Goal: Information Seeking & Learning: Learn about a topic

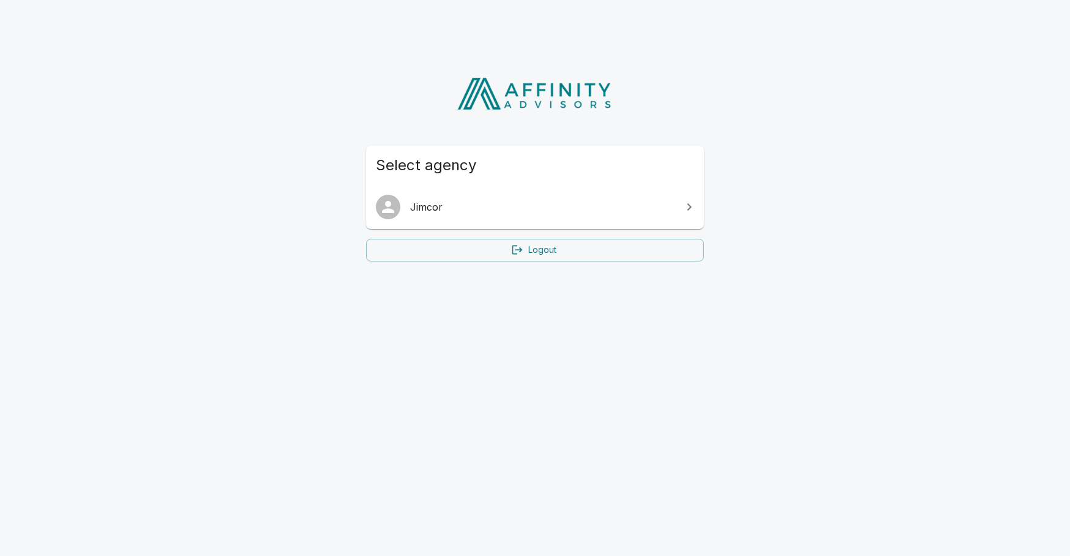
click at [449, 204] on span "Jimcor" at bounding box center [542, 207] width 264 height 15
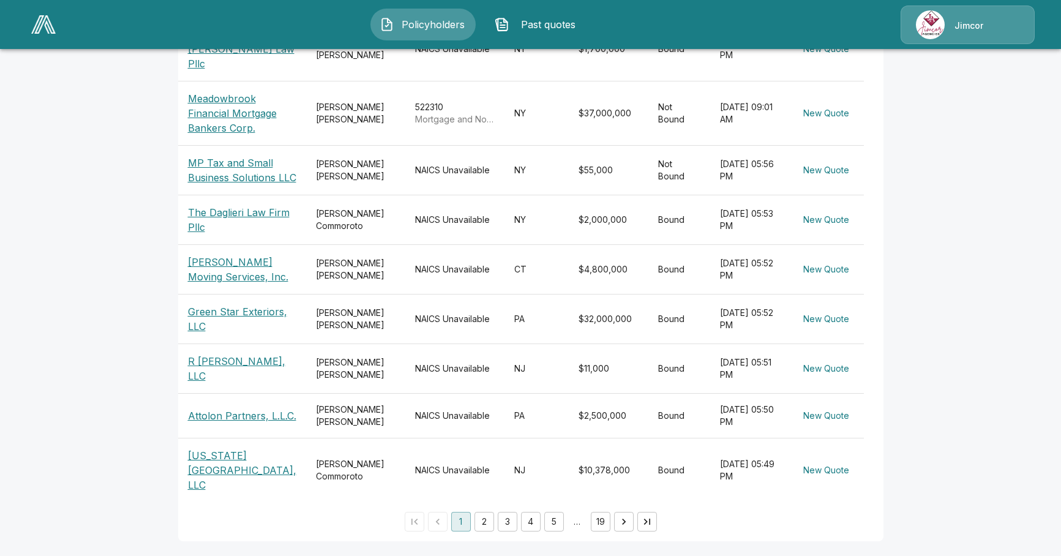
scroll to position [367, 0]
click at [486, 523] on button "2" at bounding box center [484, 522] width 20 height 20
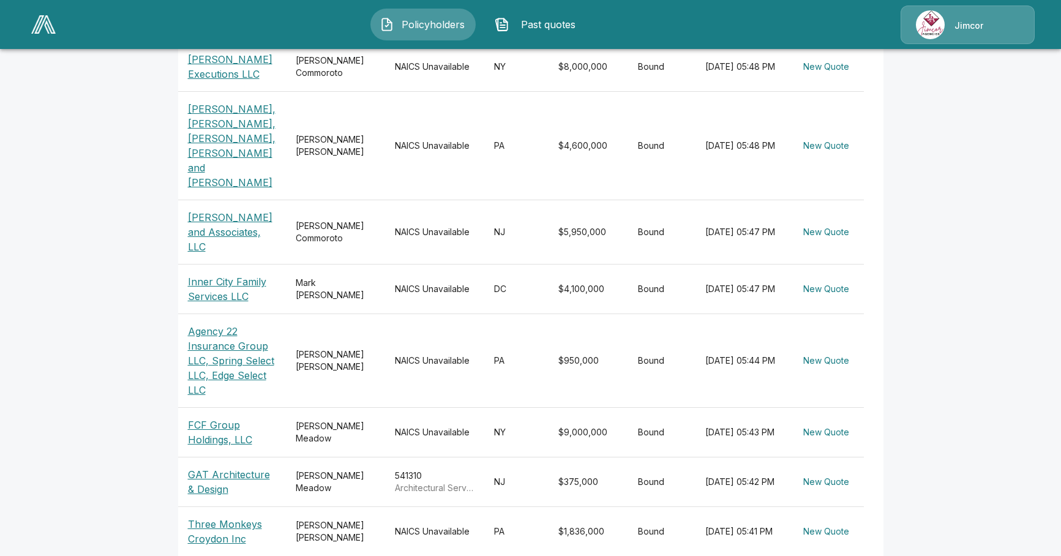
scroll to position [411, 0]
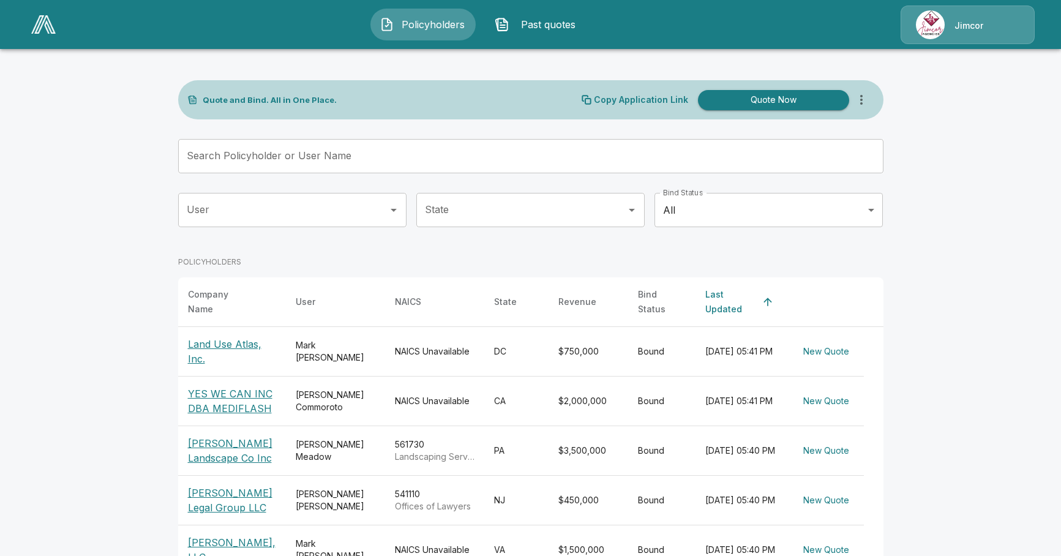
click at [273, 160] on input "Search Policyholder or User Name" at bounding box center [524, 156] width 692 height 34
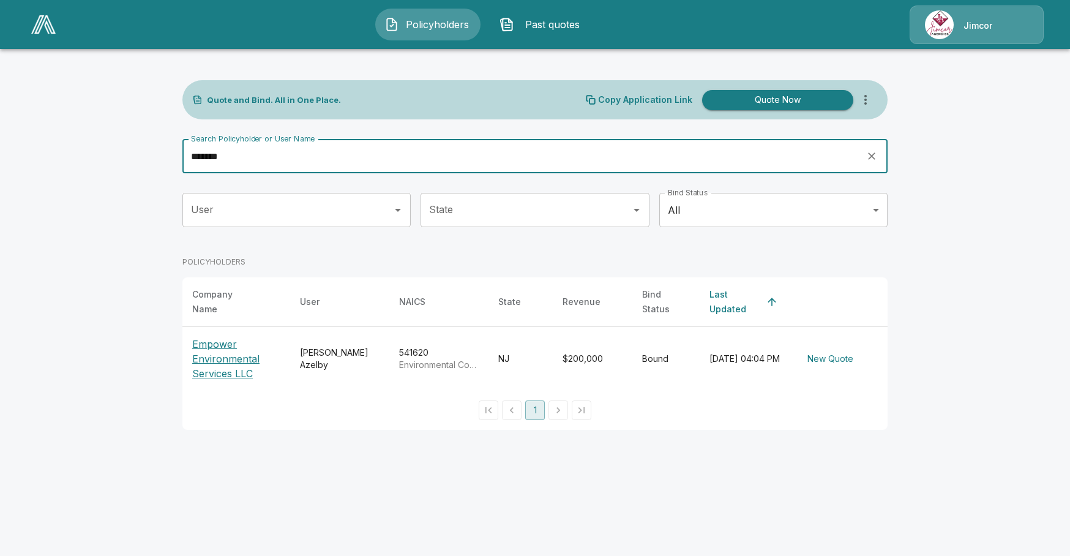
type input "*******"
click at [212, 346] on p "Empower Environmental Services LLC" at bounding box center [236, 359] width 88 height 44
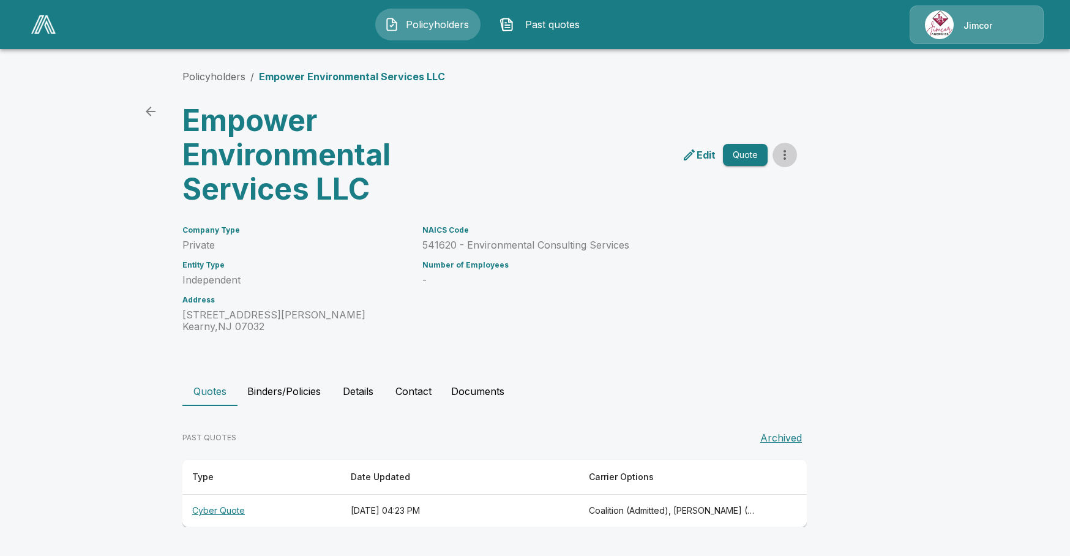
click at [788, 154] on icon "more" at bounding box center [784, 155] width 15 height 15
click at [945, 320] on main "Policyholders / Empower Environmental Services LLC Empower Environmental Servic…" at bounding box center [535, 275] width 1070 height 550
click at [298, 395] on button "Binders/Policies" at bounding box center [284, 390] width 93 height 29
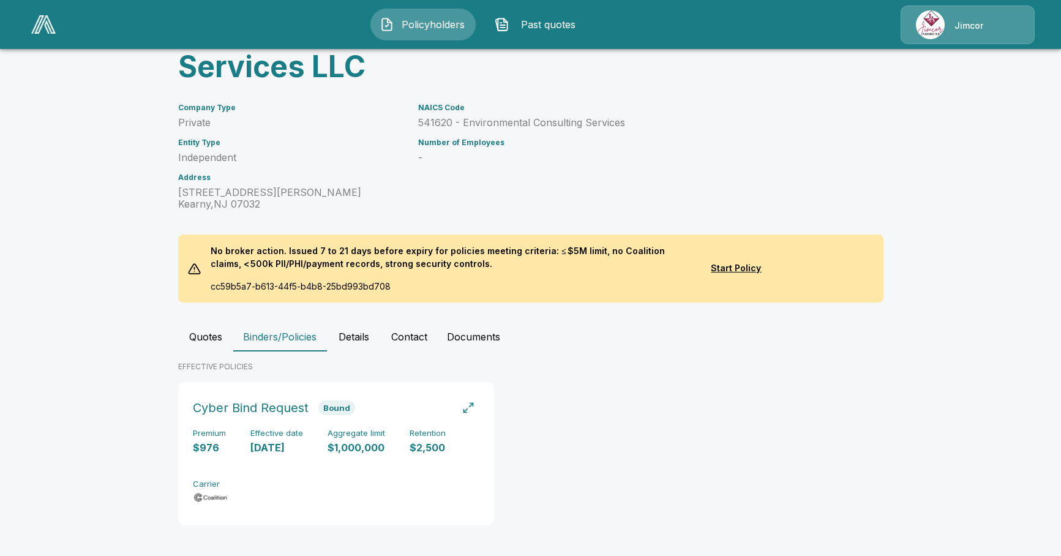
scroll to position [125, 0]
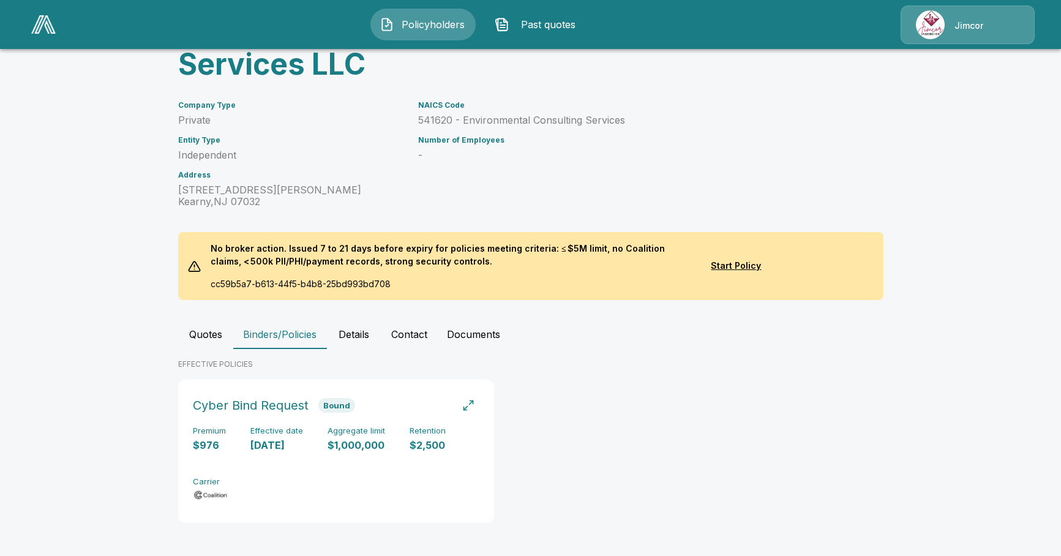
click at [369, 332] on button "Details" at bounding box center [353, 334] width 55 height 29
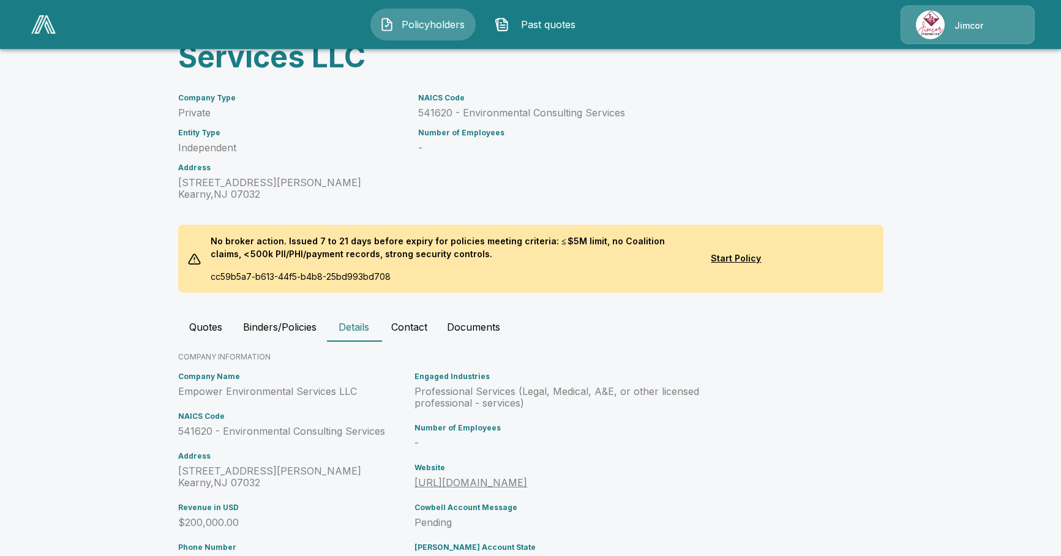
scroll to position [78, 0]
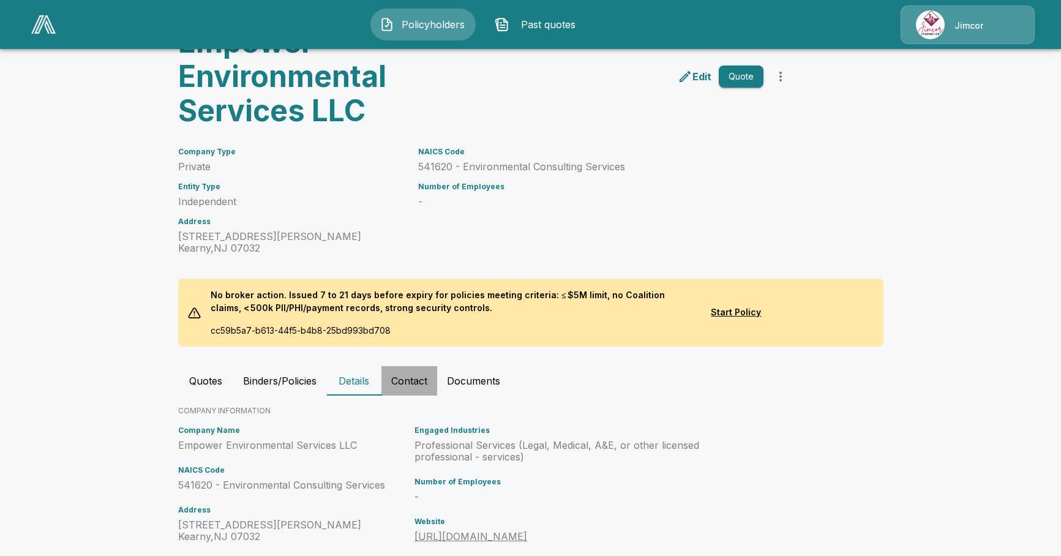
click at [429, 389] on button "Contact" at bounding box center [409, 380] width 56 height 29
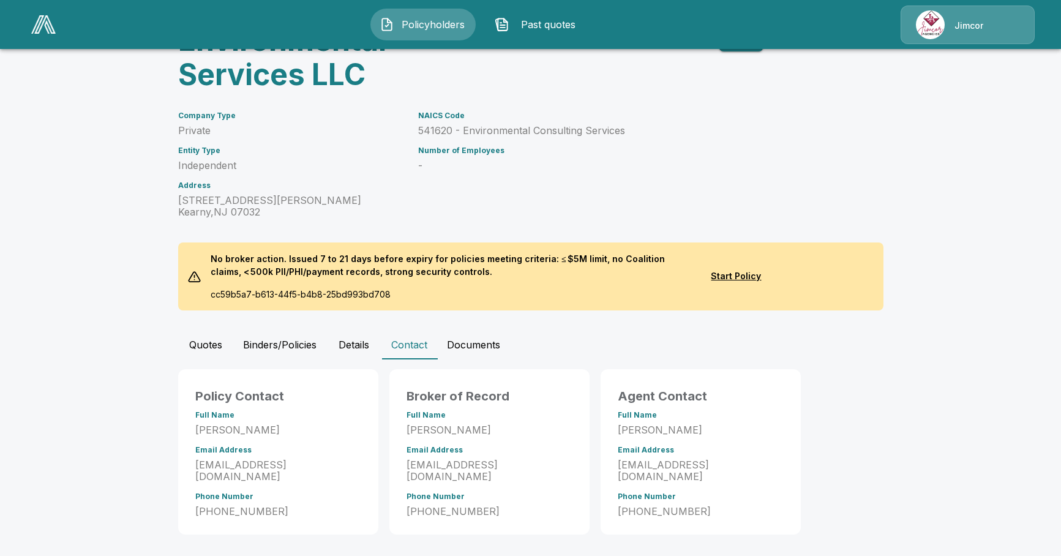
scroll to position [116, 0]
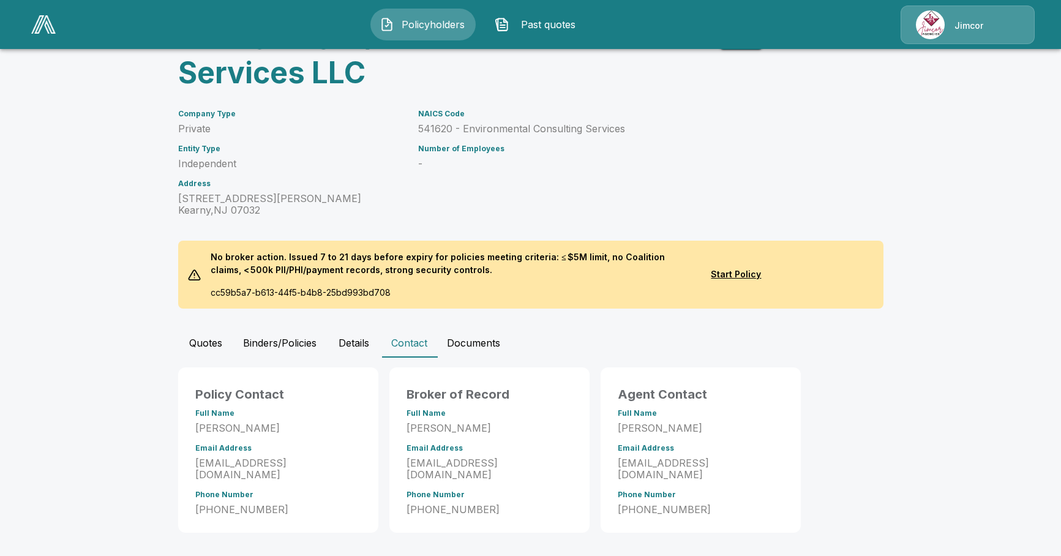
click at [477, 345] on button "Documents" at bounding box center [473, 342] width 73 height 29
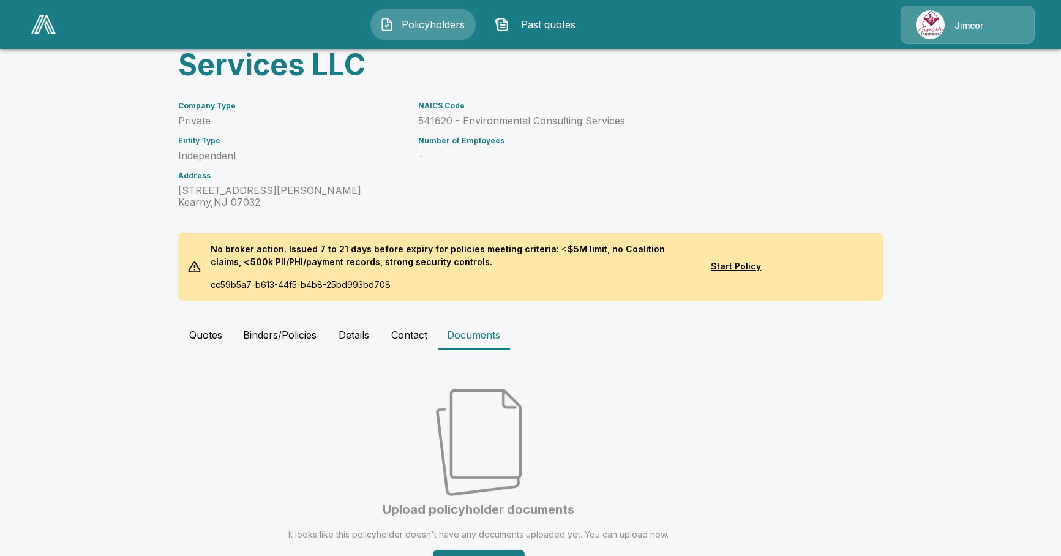
scroll to position [122, 0]
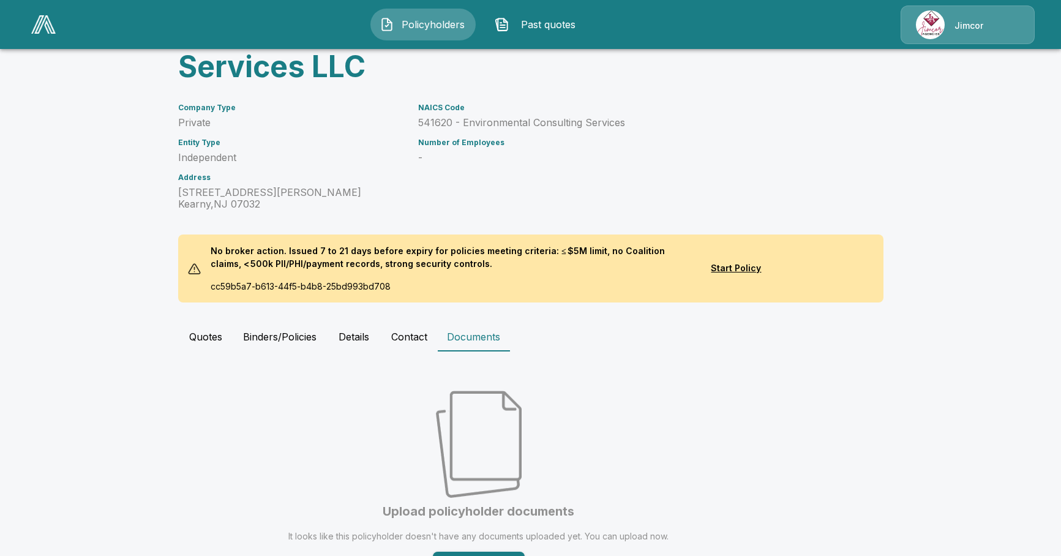
click at [200, 269] on div at bounding box center [194, 268] width 13 height 13
click at [198, 269] on div at bounding box center [194, 268] width 13 height 13
click at [413, 20] on span "Policyholders" at bounding box center [432, 24] width 67 height 15
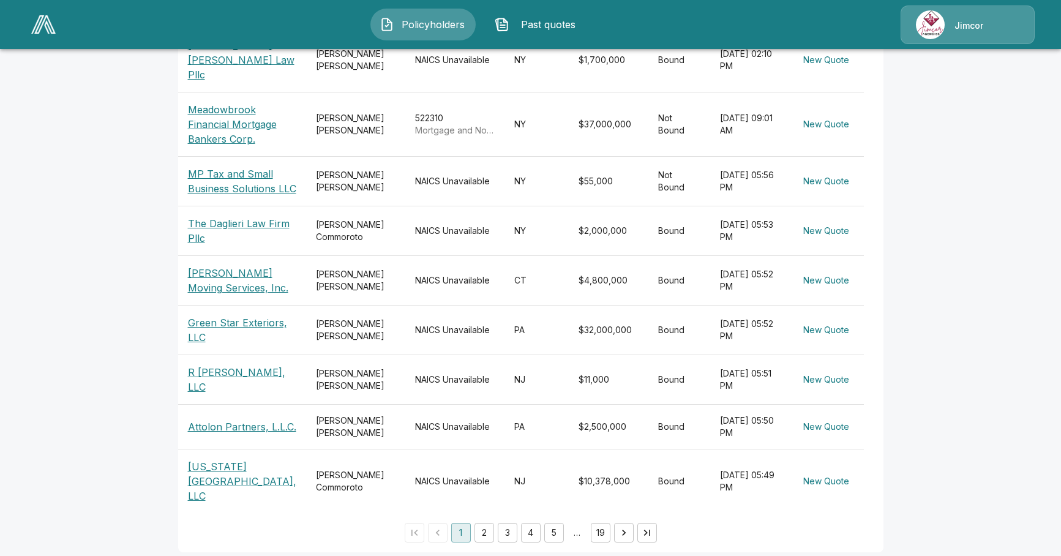
scroll to position [367, 0]
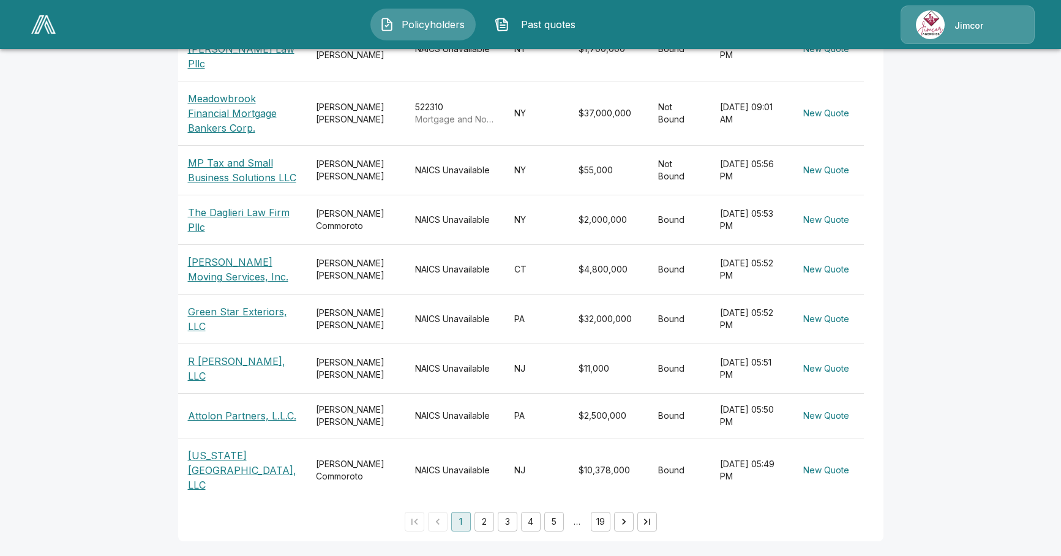
click at [560, 517] on button "5" at bounding box center [554, 522] width 20 height 20
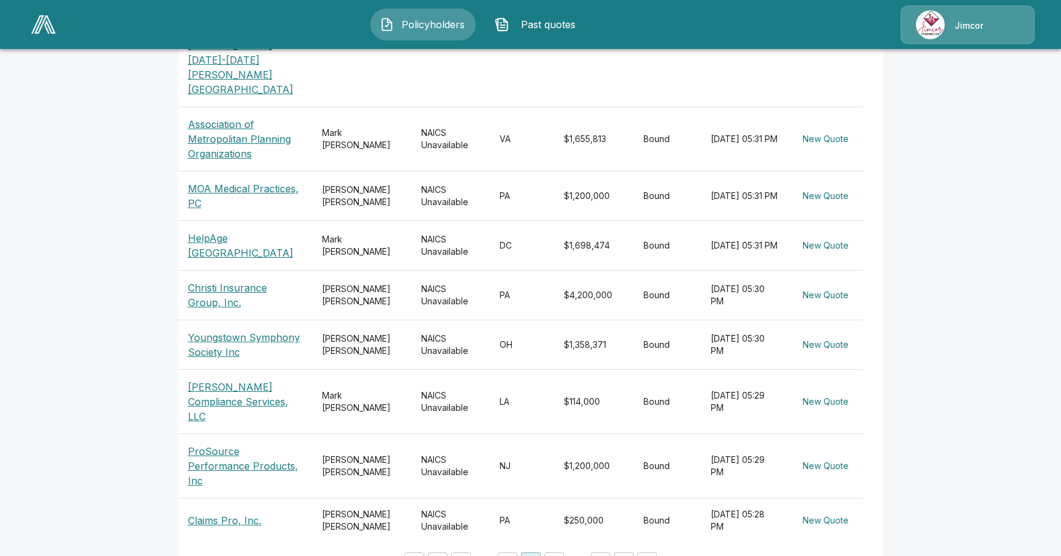
scroll to position [435, 0]
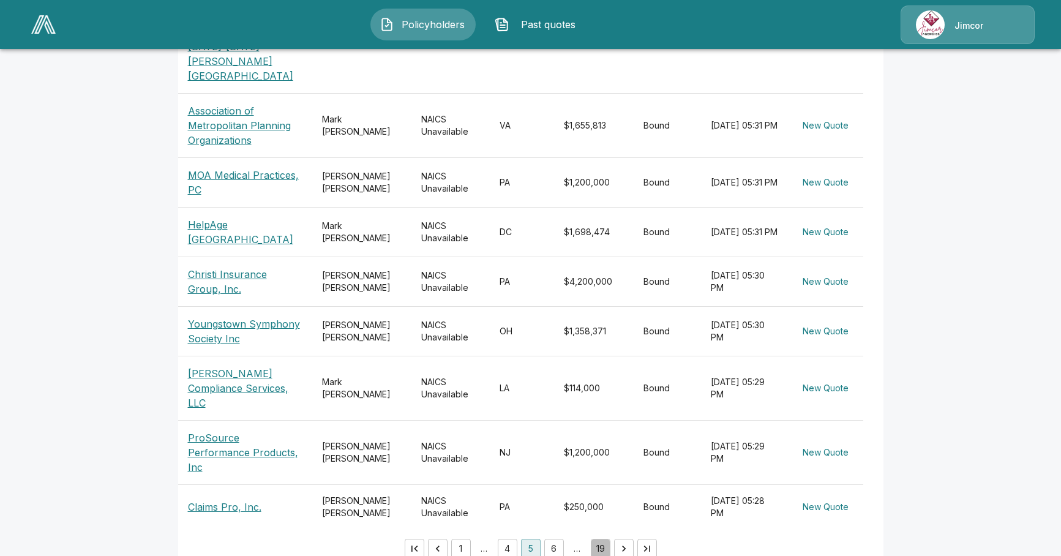
click at [604, 539] on button "19" at bounding box center [601, 549] width 20 height 20
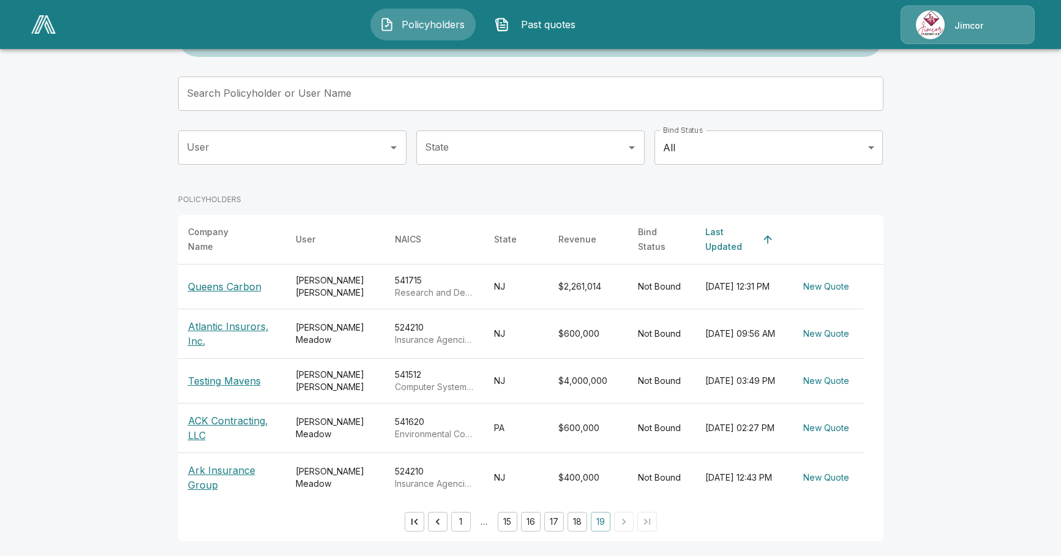
scroll to position [55, 0]
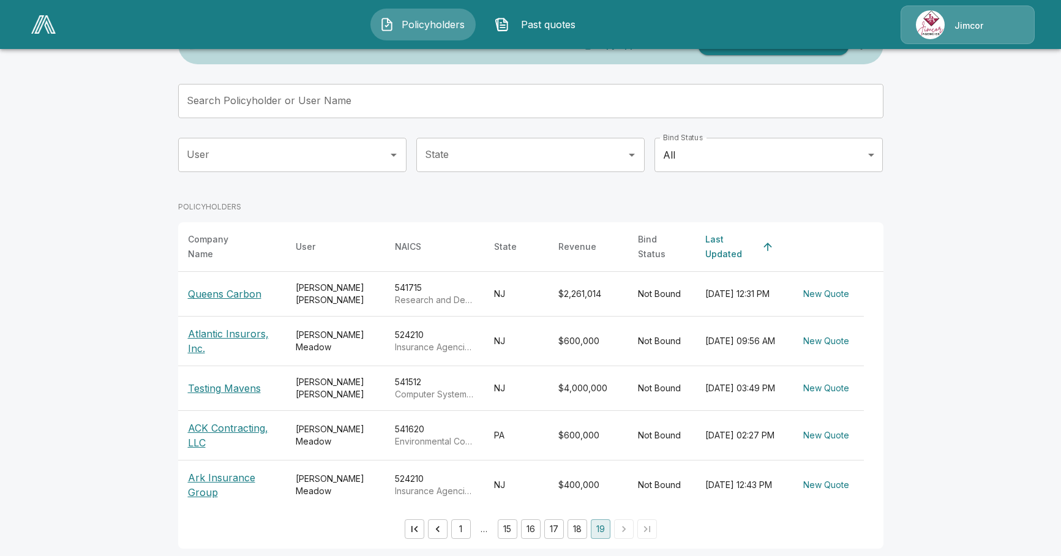
click at [561, 521] on button "17" at bounding box center [554, 529] width 20 height 20
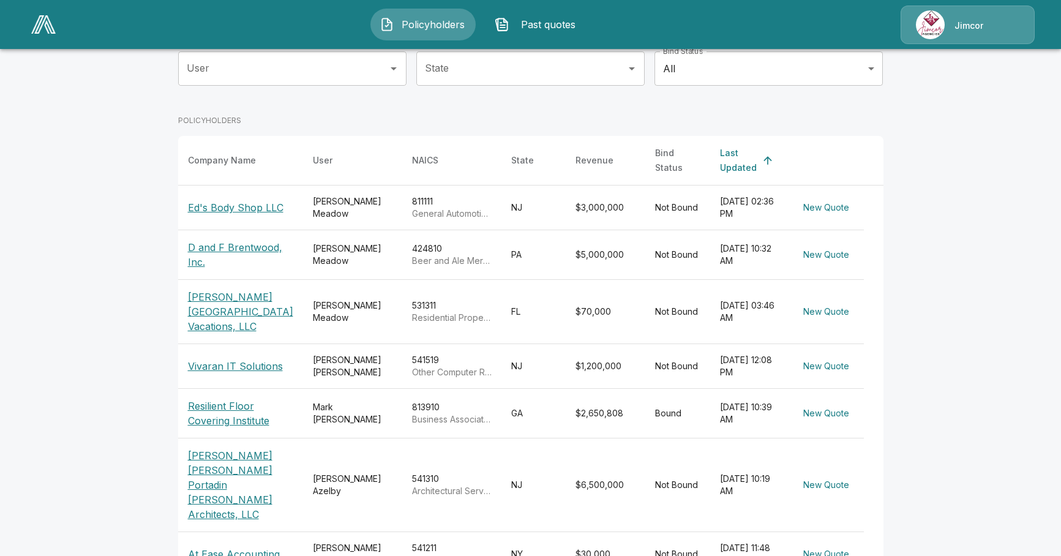
scroll to position [300, 0]
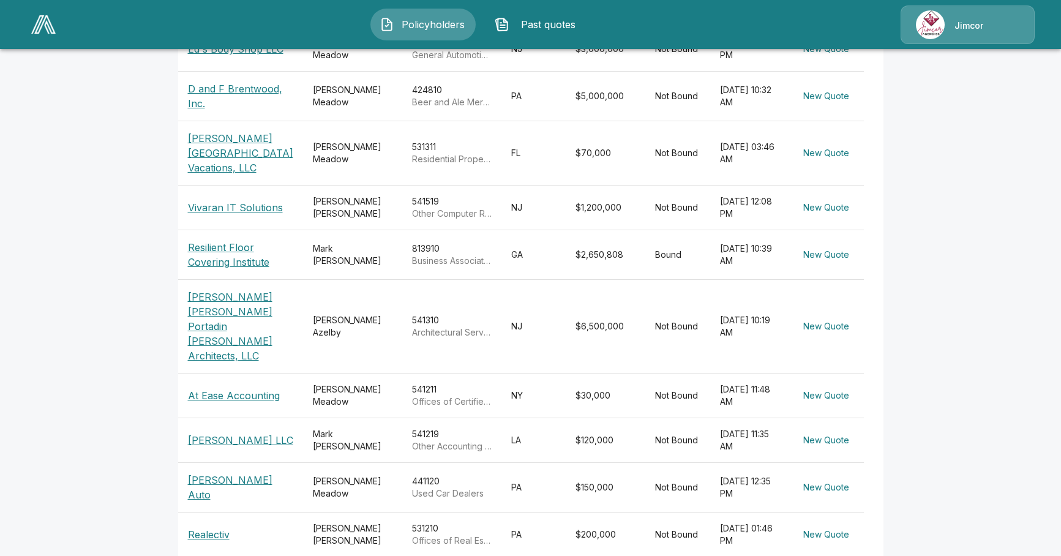
click at [214, 272] on th "Resilient Floor Covering Institute" at bounding box center [240, 255] width 125 height 50
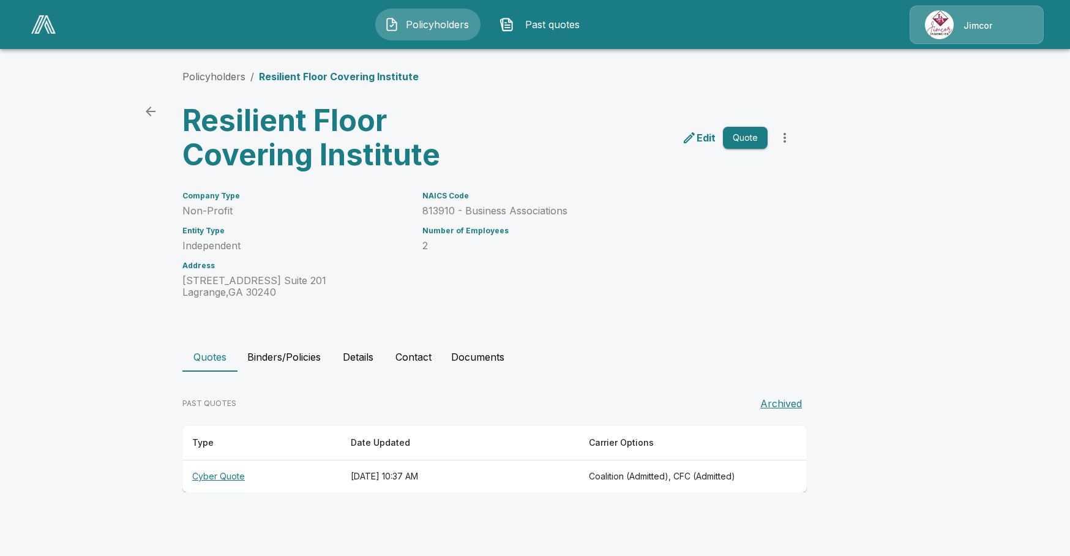
click at [484, 360] on button "Documents" at bounding box center [477, 356] width 73 height 29
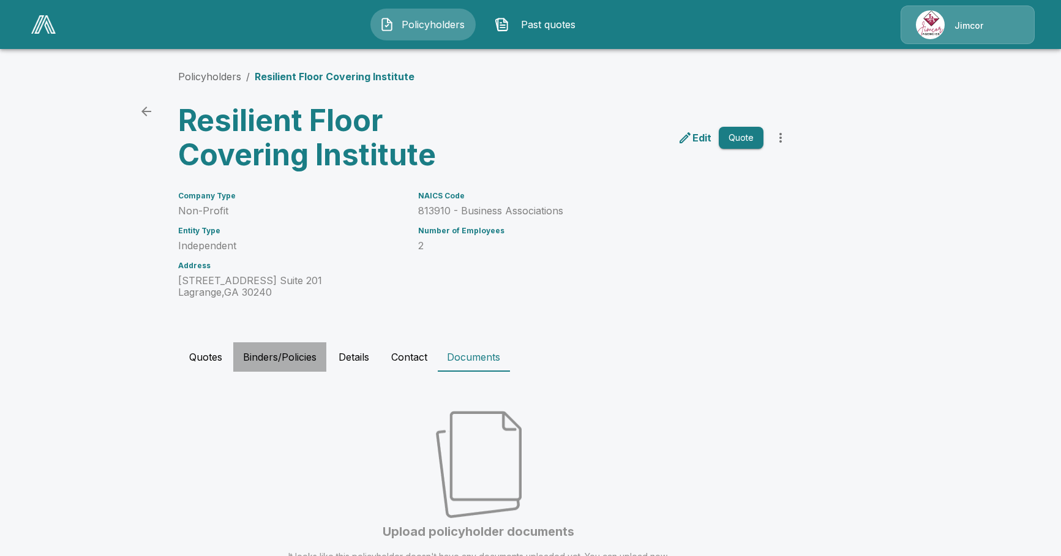
click at [304, 355] on button "Binders/Policies" at bounding box center [279, 356] width 93 height 29
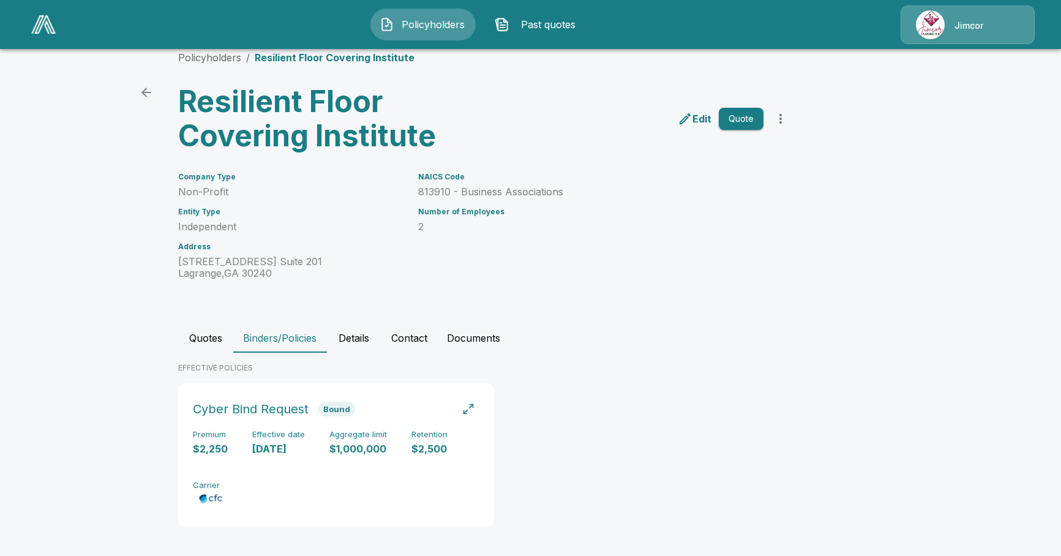
scroll to position [23, 0]
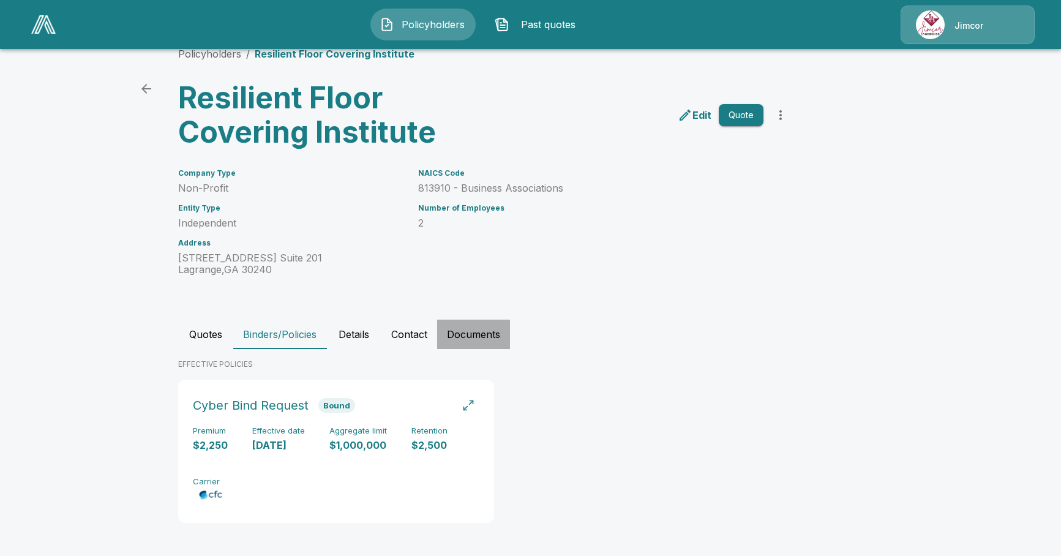
click at [466, 336] on button "Documents" at bounding box center [473, 334] width 73 height 29
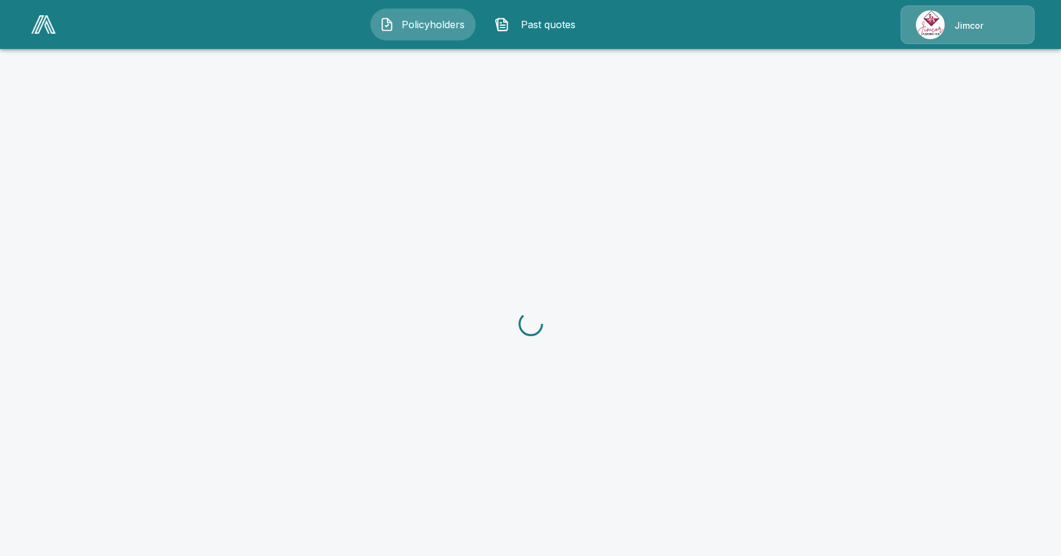
scroll to position [46, 0]
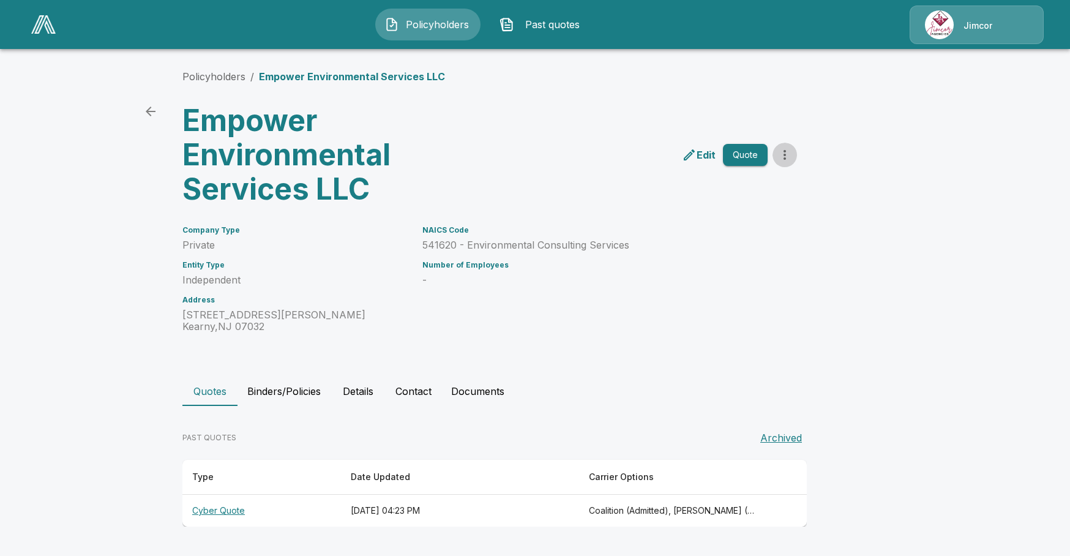
click at [784, 151] on icon "more" at bounding box center [785, 155] width 2 height 10
click at [724, 95] on div "Edit Quote" at bounding box center [641, 150] width 312 height 113
click at [350, 309] on p "[STREET_ADDRESS][PERSON_NAME]" at bounding box center [294, 320] width 225 height 23
click at [232, 39] on div "Policyholders Past quotes Jimcor" at bounding box center [535, 24] width 1047 height 39
click at [945, 28] on div "Jimcor" at bounding box center [977, 25] width 134 height 39
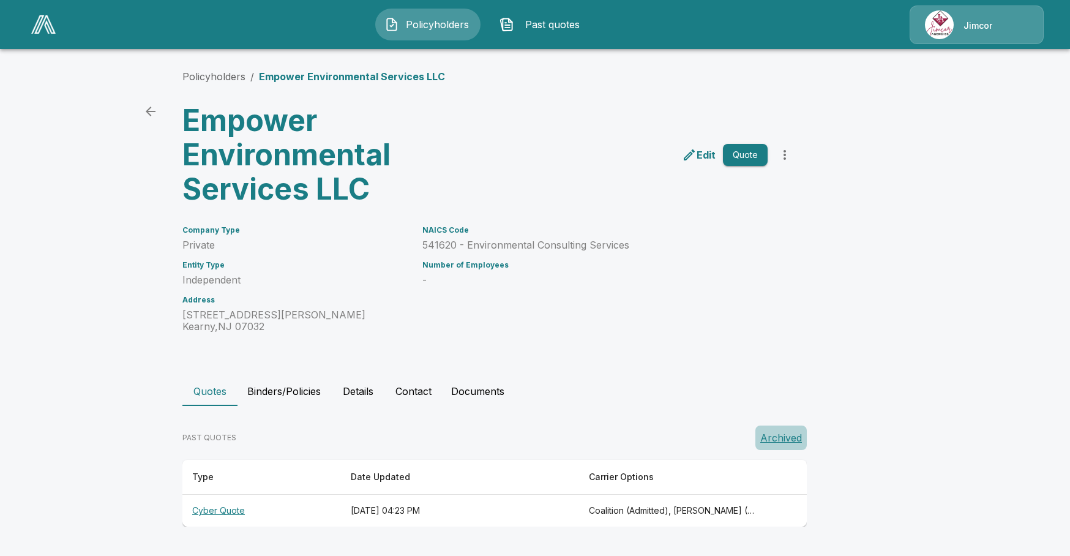
click at [776, 436] on button "Archived" at bounding box center [780, 437] width 51 height 24
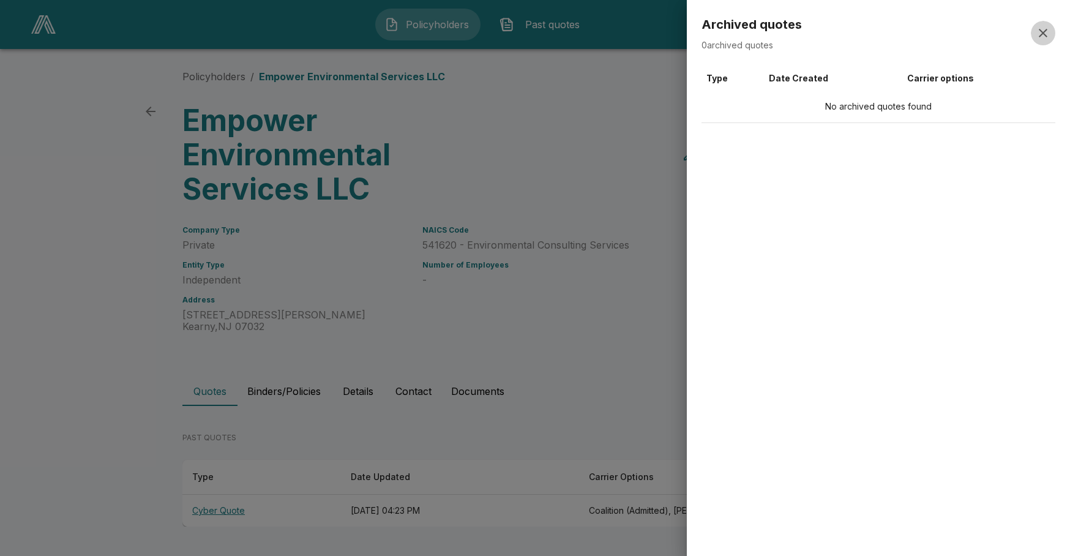
click at [1041, 33] on icon "button" at bounding box center [1043, 33] width 15 height 15
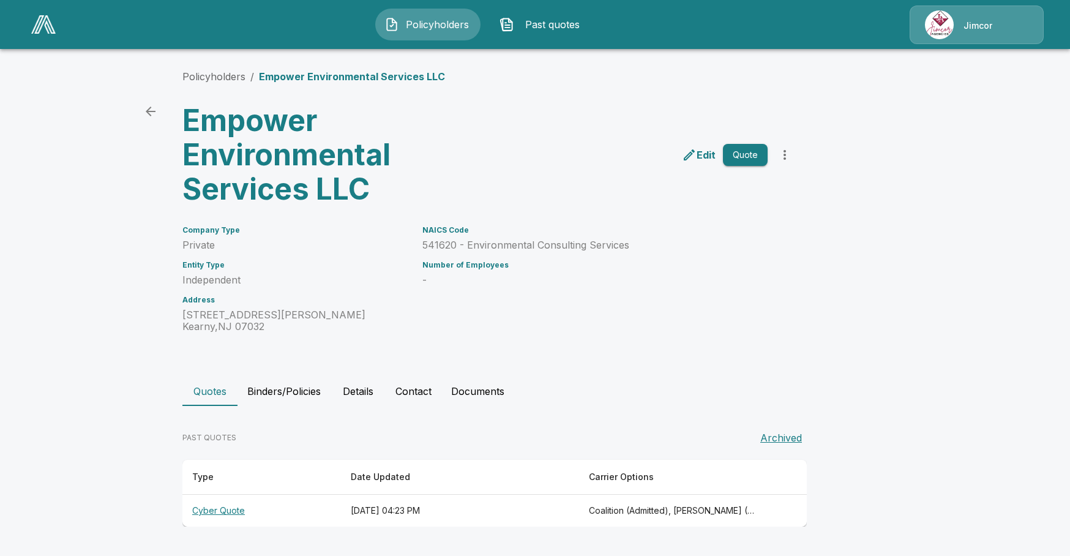
drag, startPoint x: 676, startPoint y: 293, endPoint x: 649, endPoint y: 288, distance: 28.0
click at [676, 293] on div "NAICS Code 541620 - Environmental Consulting Services Number of Employees -" at bounding box center [588, 271] width 360 height 121
click at [359, 389] on button "Details" at bounding box center [358, 390] width 55 height 29
